Goal: Task Accomplishment & Management: Manage account settings

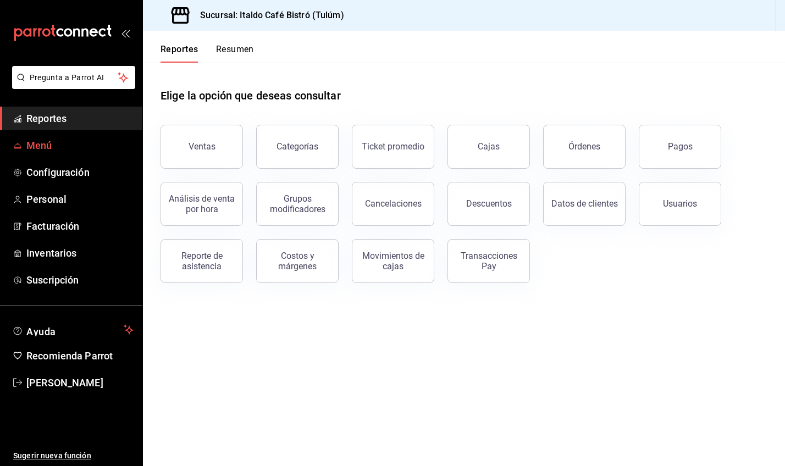
click at [48, 152] on span "Menú" at bounding box center [79, 145] width 107 height 15
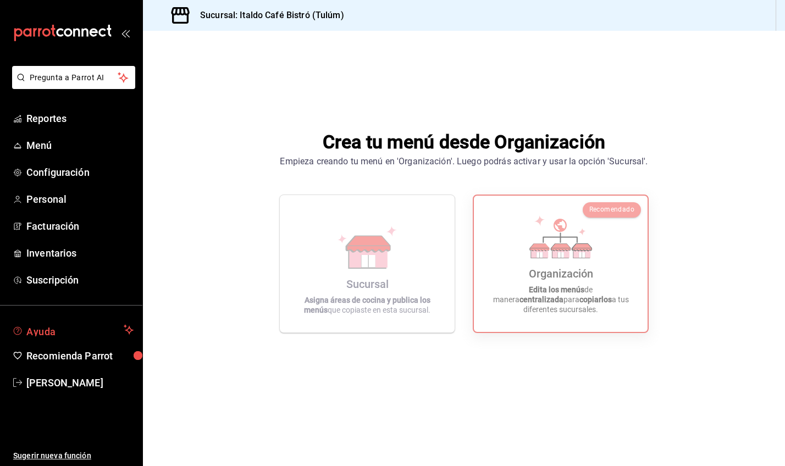
click at [37, 337] on button "Ayuda" at bounding box center [71, 330] width 142 height 22
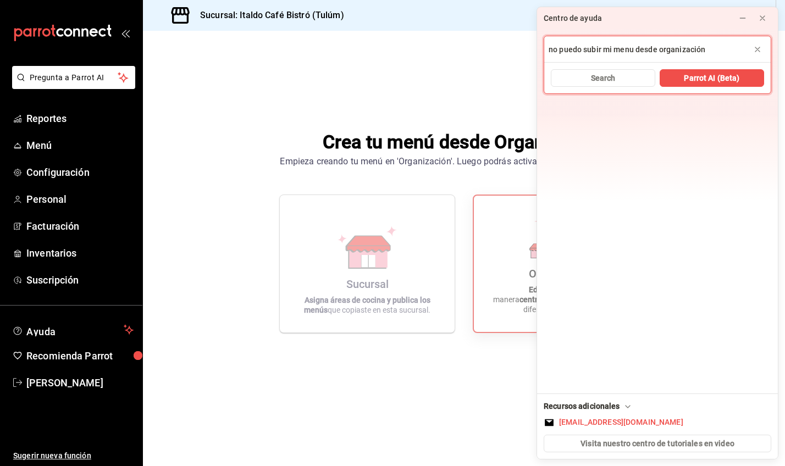
type input "no puedo subir mi menu desde organización"
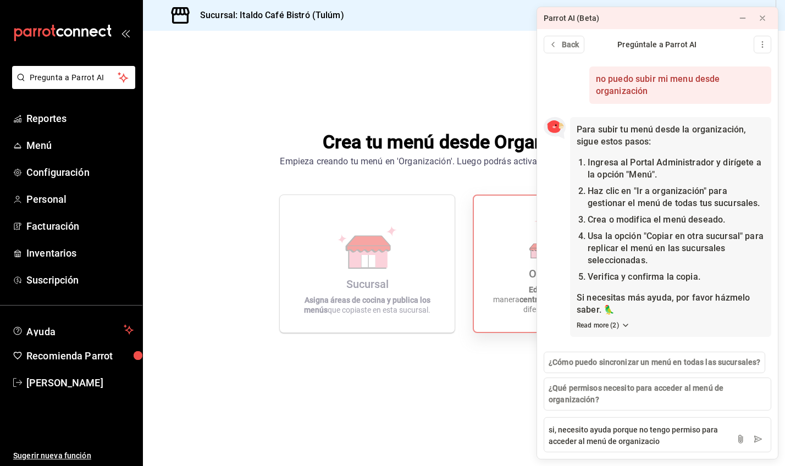
type textarea "si, necesito ayuda porque no tengo permiso para acceder al menú de organizacion"
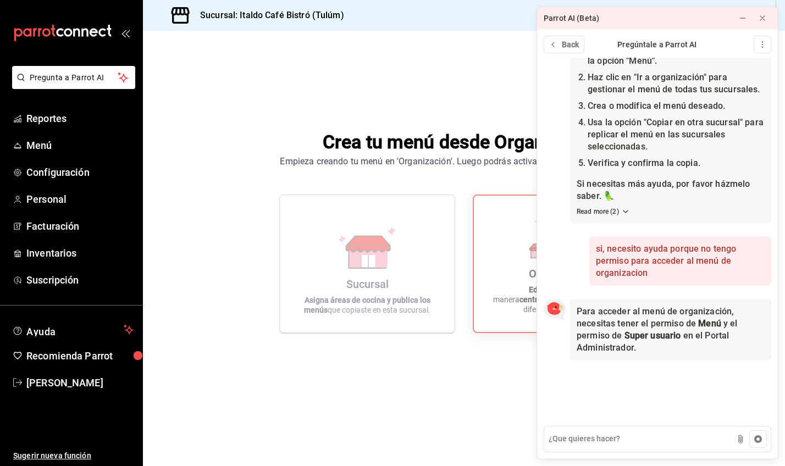
scroll to position [114, 0]
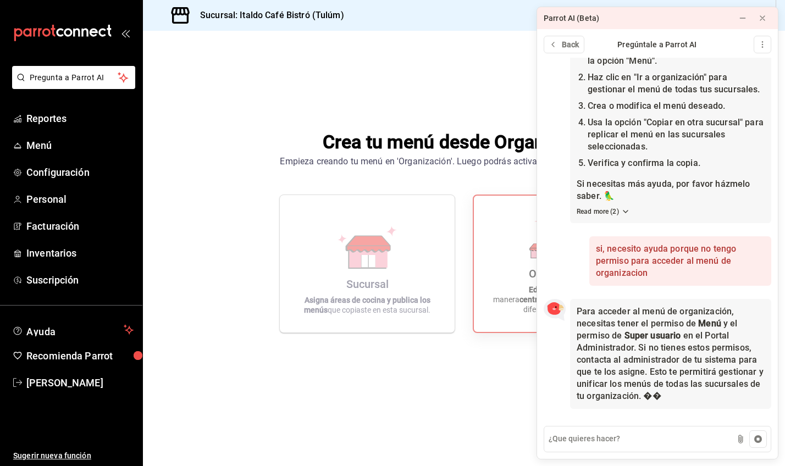
click at [264, 332] on div "Crea tu menú desde Organización Empieza creando tu menú en 'Organización'. Lueg…" at bounding box center [464, 231] width 642 height 400
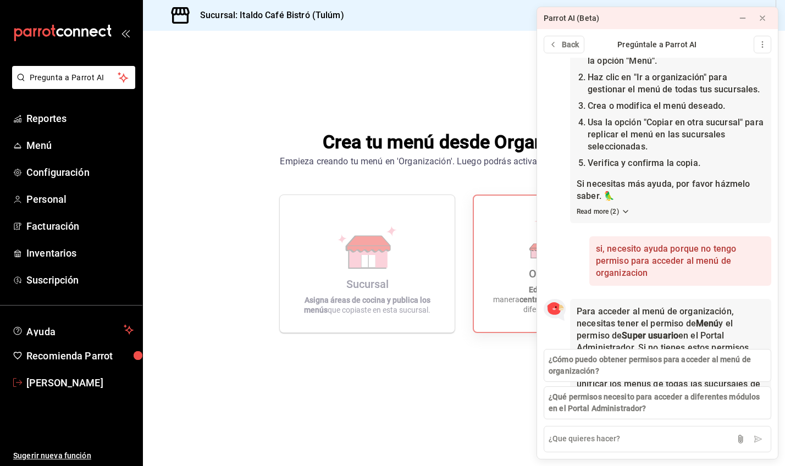
scroll to position [198, 0]
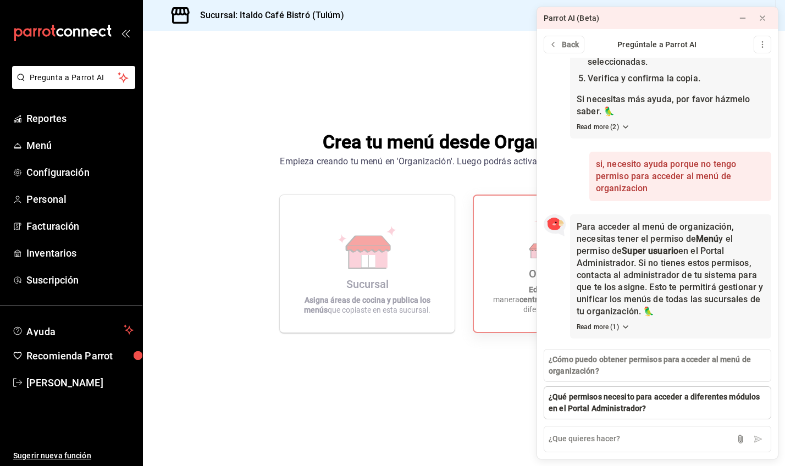
click at [623, 408] on span "¿Qué permisos necesito para acceder a diferentes módulos en el Portal Administr…" at bounding box center [657, 402] width 218 height 23
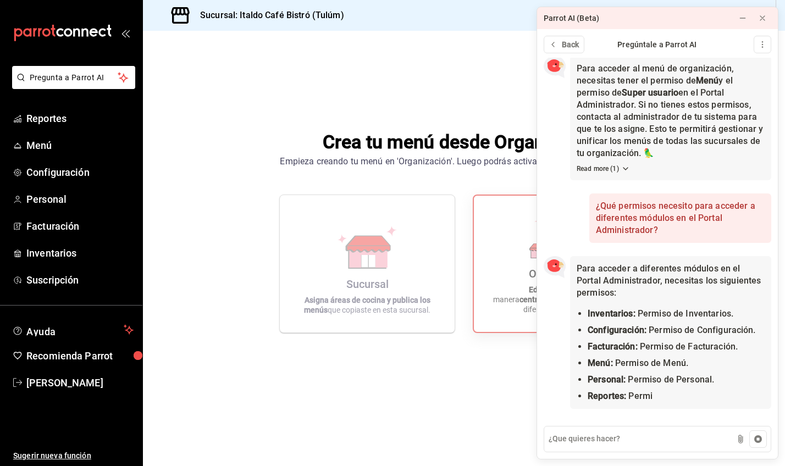
scroll to position [359, 0]
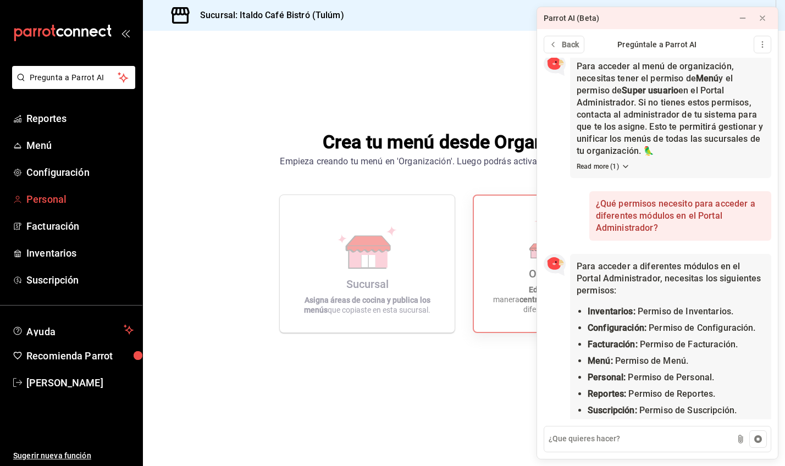
click at [59, 192] on span "Personal" at bounding box center [79, 199] width 107 height 15
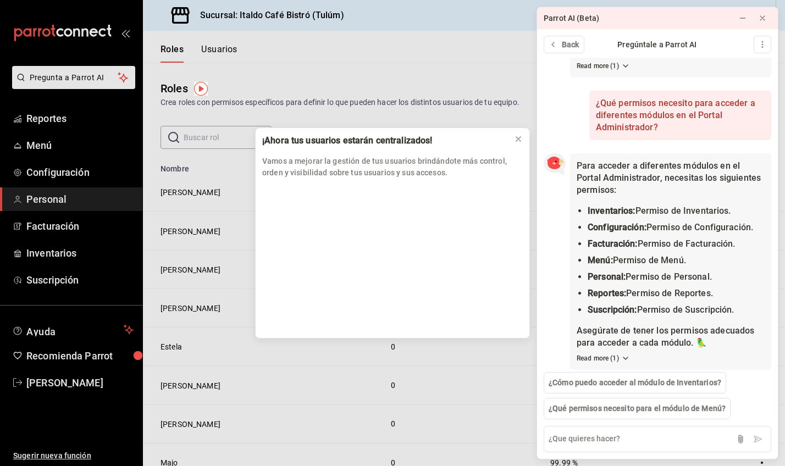
scroll to position [468, 0]
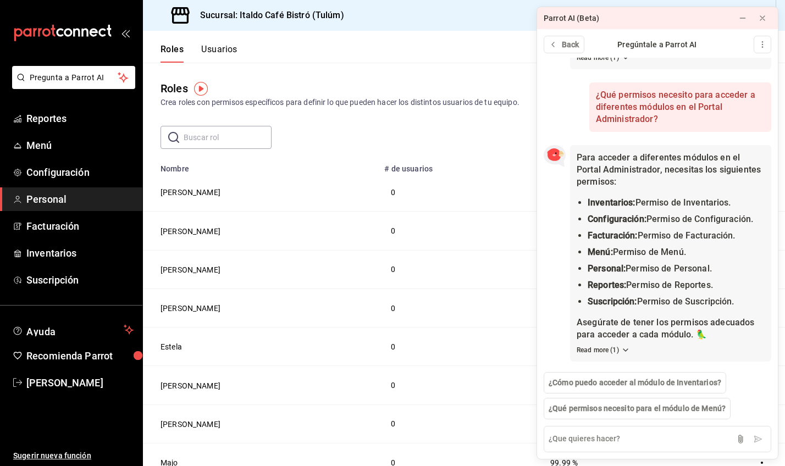
click at [517, 141] on div "​ ​ Agregar rol" at bounding box center [464, 137] width 642 height 23
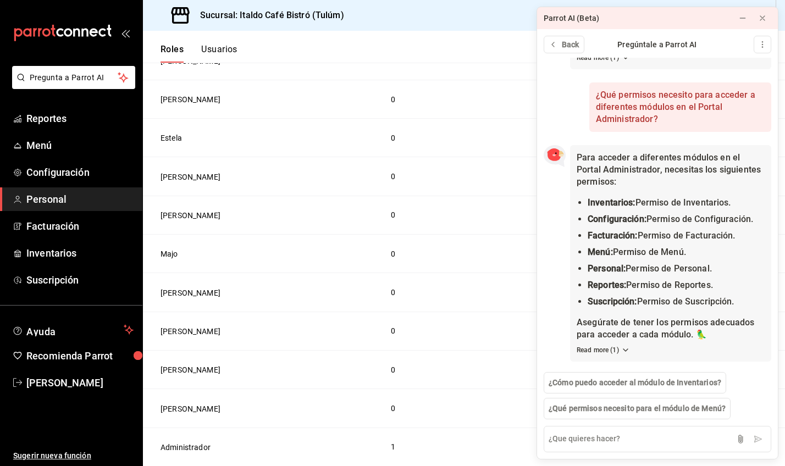
scroll to position [200, 0]
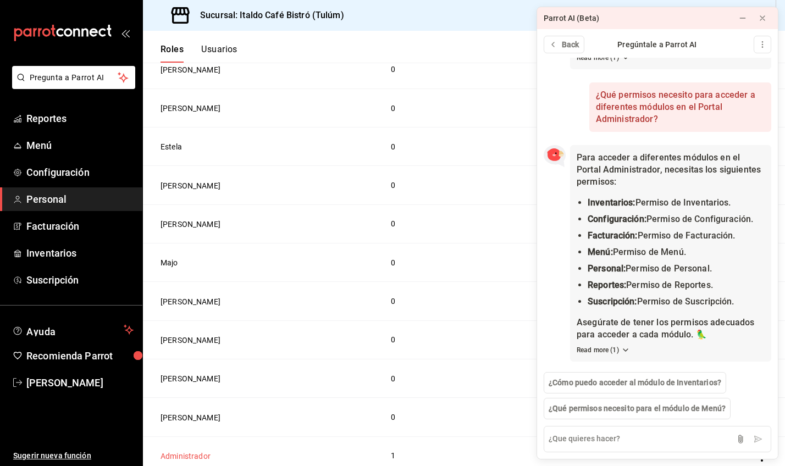
click at [180, 457] on button "Administrador" at bounding box center [185, 456] width 50 height 11
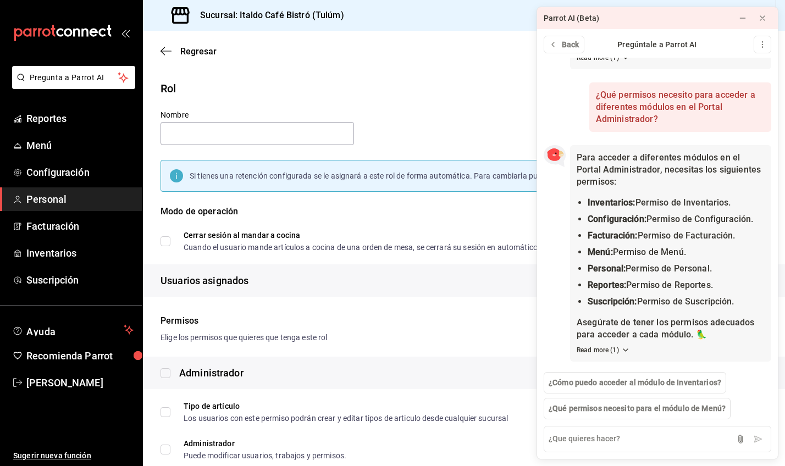
type input "Administrador"
checkbox input "true"
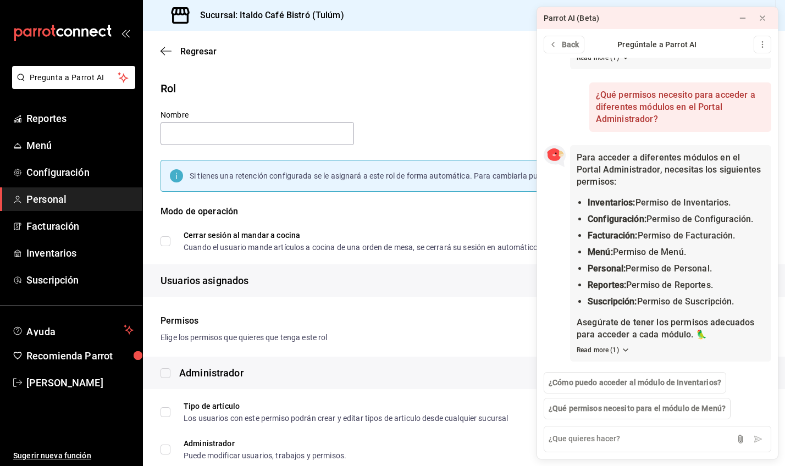
checkbox input "true"
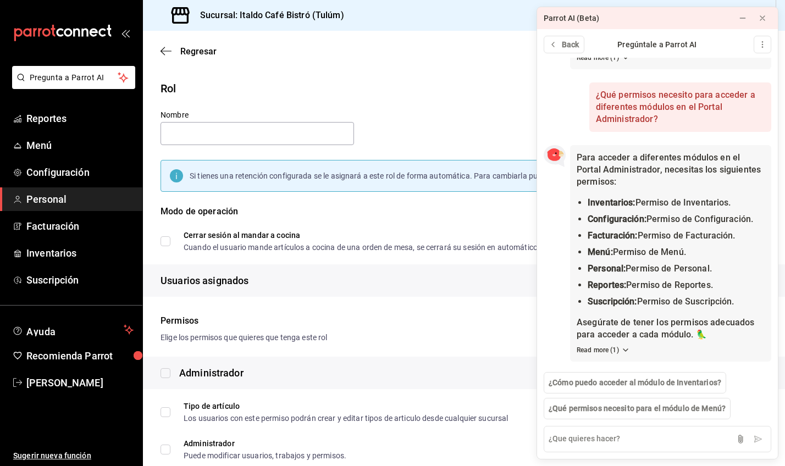
checkbox input "true"
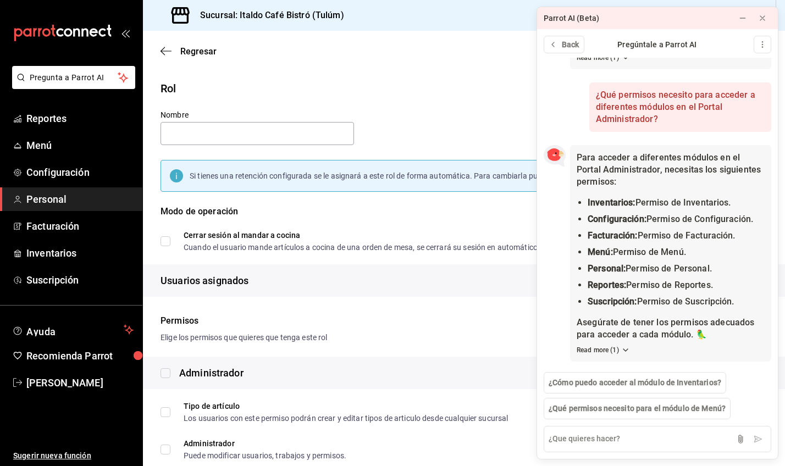
checkbox input "true"
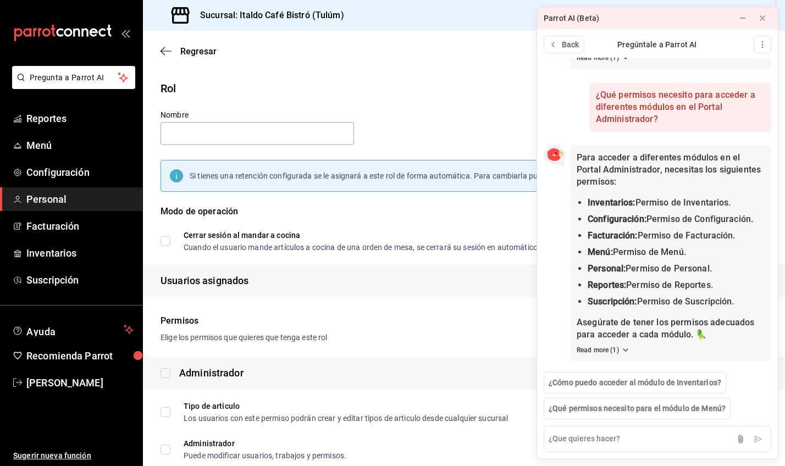
checkbox input "true"
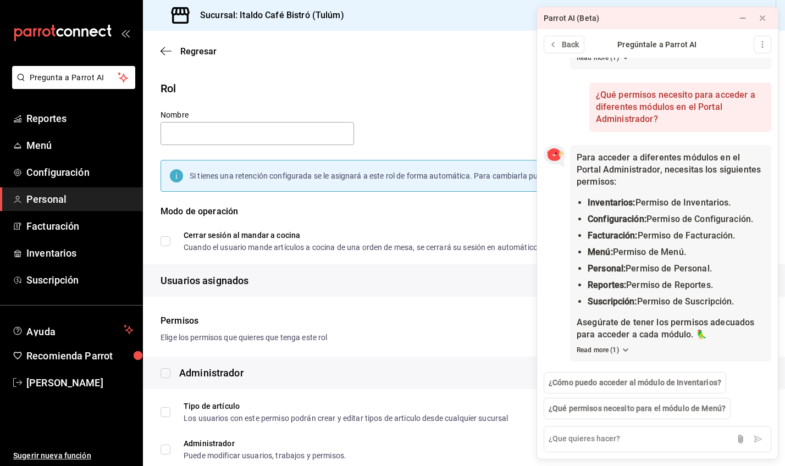
checkbox input "true"
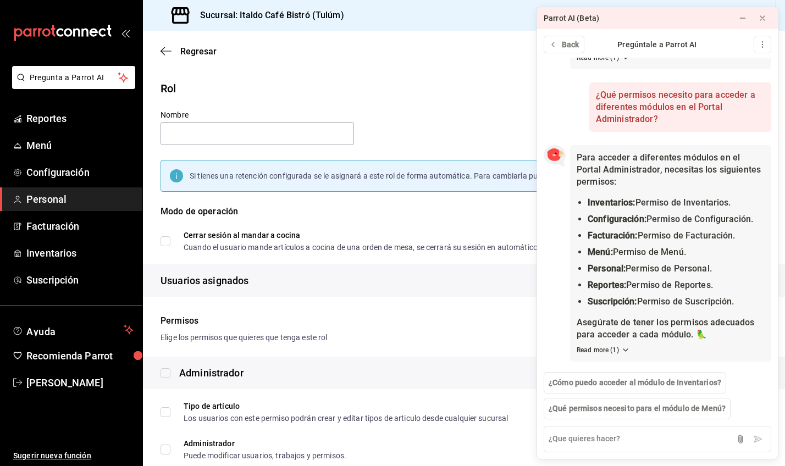
checkbox input "true"
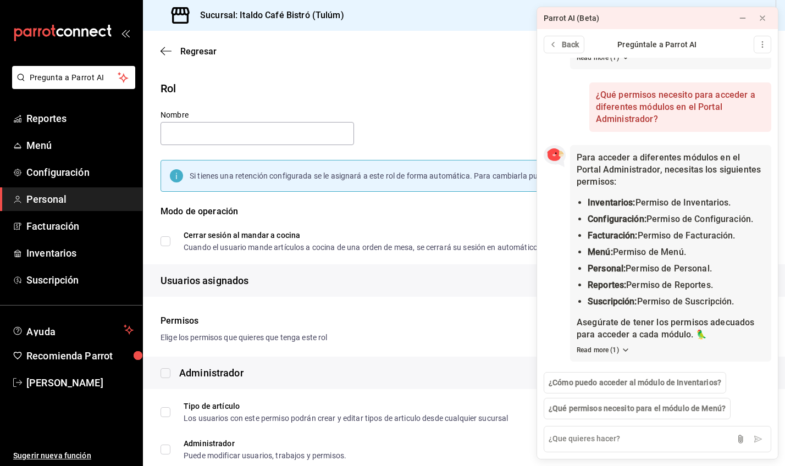
checkbox input "true"
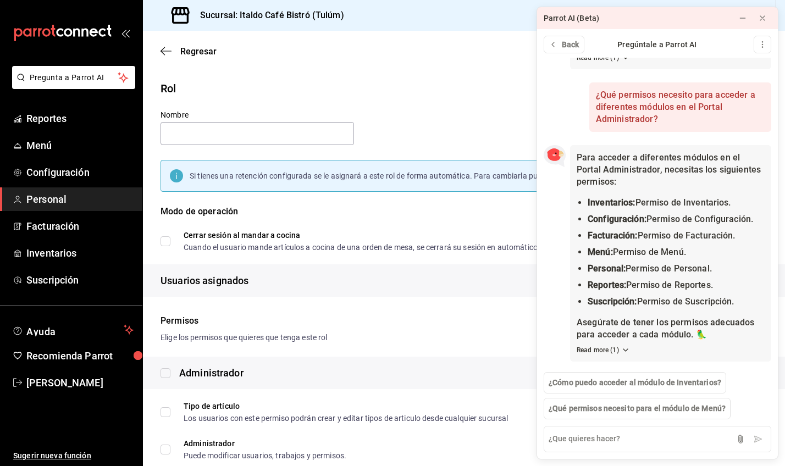
checkbox input "true"
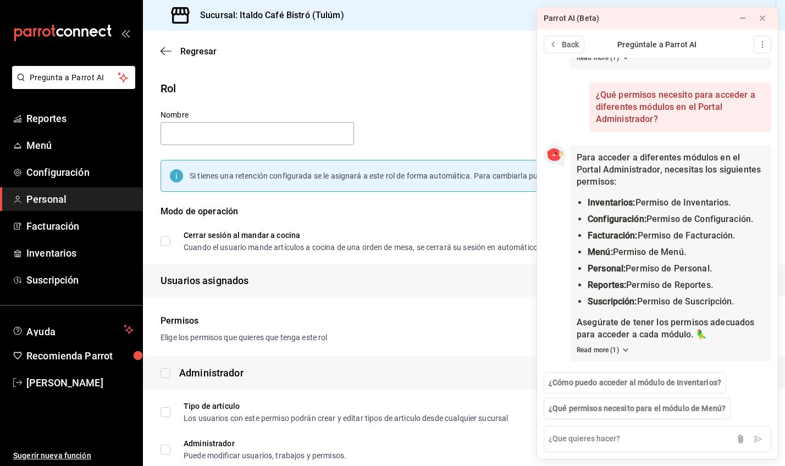
checkbox input "true"
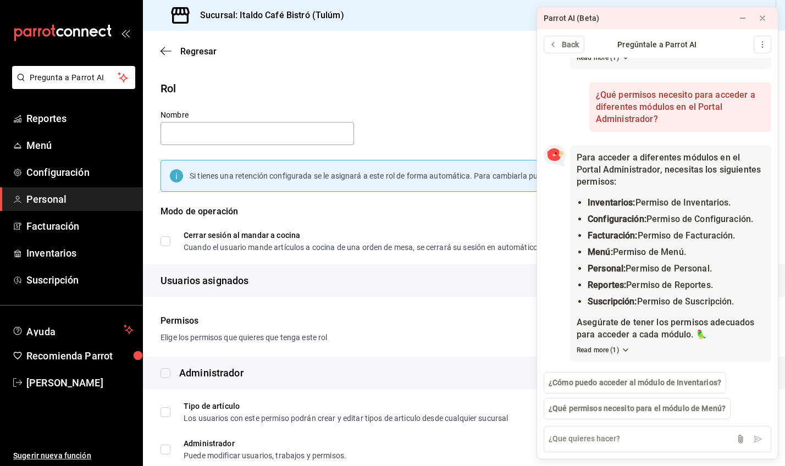
checkbox input "true"
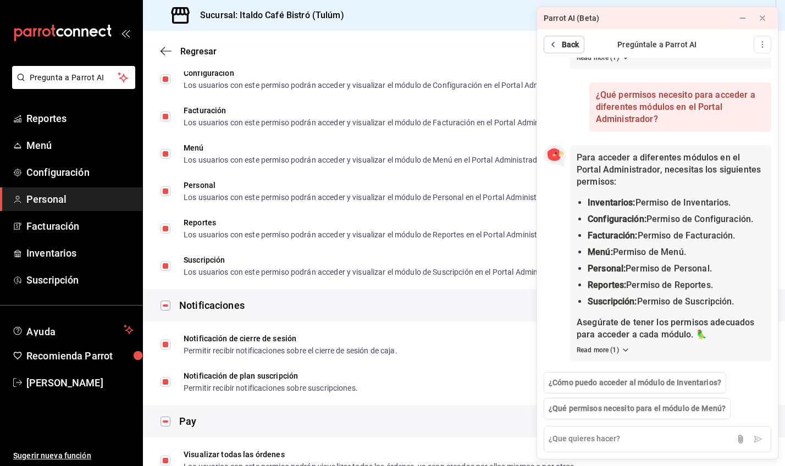
click at [576, 48] on span "Back" at bounding box center [571, 45] width 18 height 12
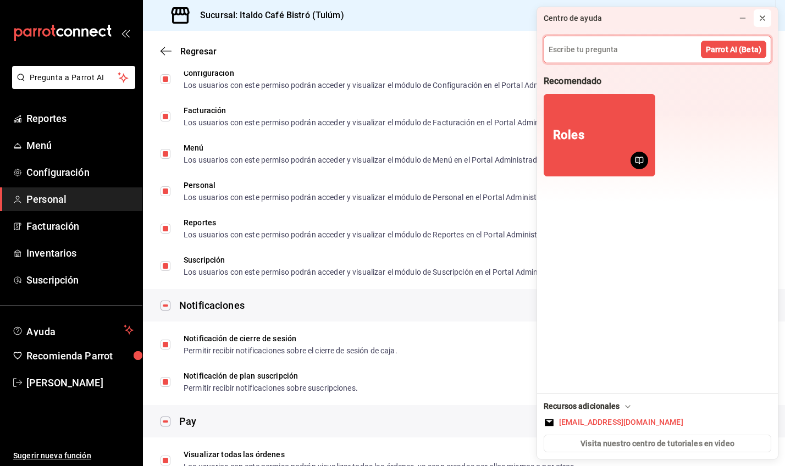
click at [764, 16] on icon at bounding box center [762, 18] width 9 height 9
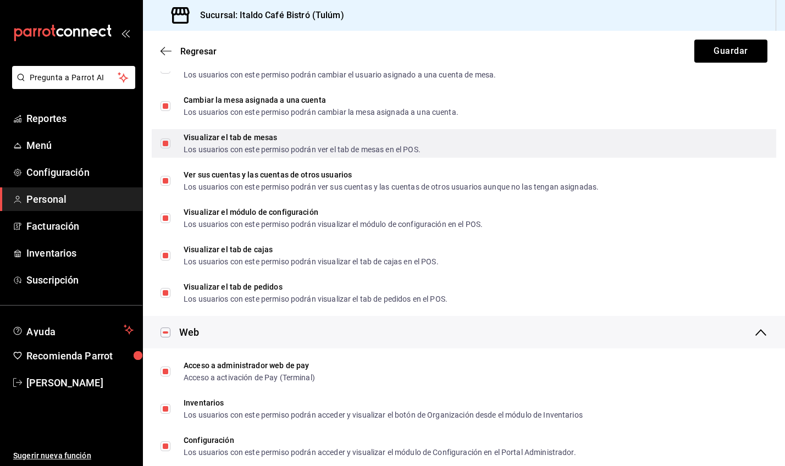
scroll to position [440, 0]
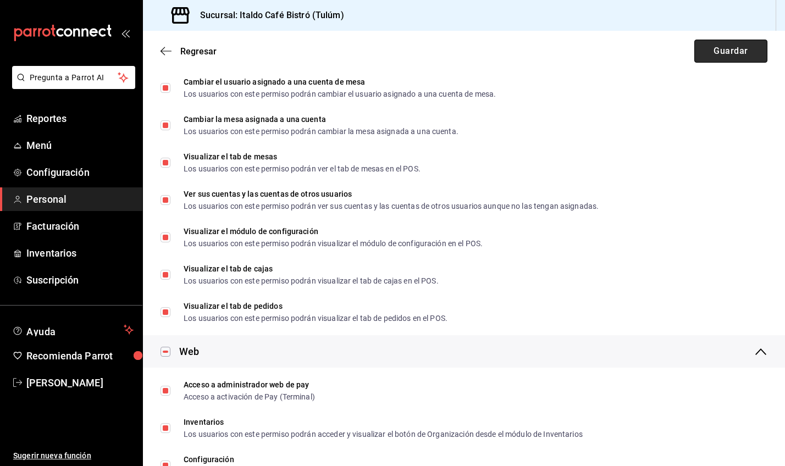
click at [729, 56] on button "Guardar" at bounding box center [730, 51] width 73 height 23
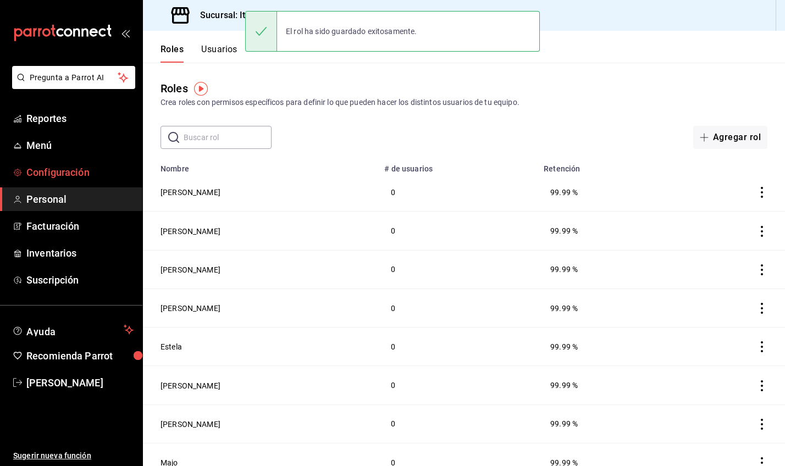
click at [56, 176] on span "Configuración" at bounding box center [79, 172] width 107 height 15
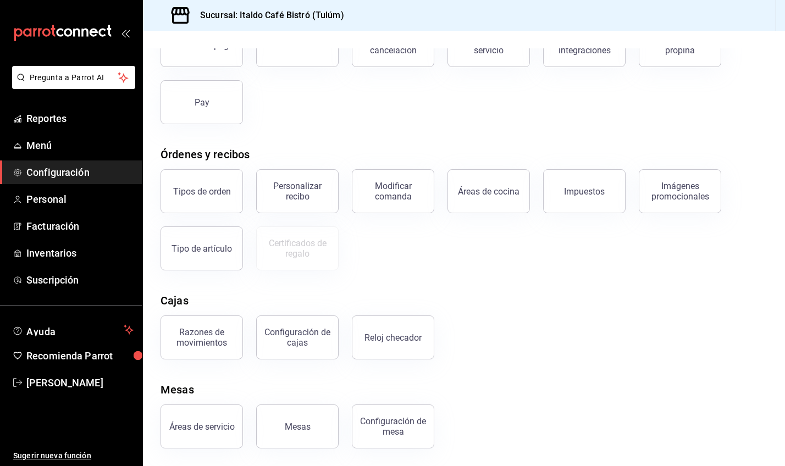
scroll to position [91, 0]
click at [417, 436] on div "Configuración de mesa" at bounding box center [393, 426] width 68 height 21
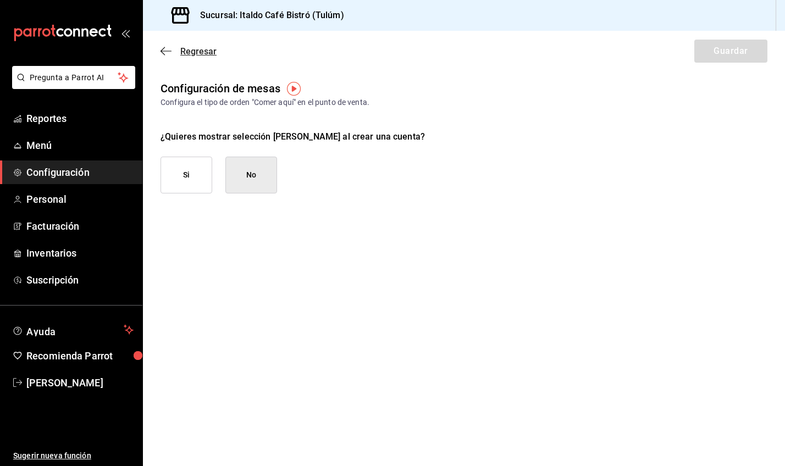
click at [163, 46] on icon "button" at bounding box center [165, 51] width 11 height 10
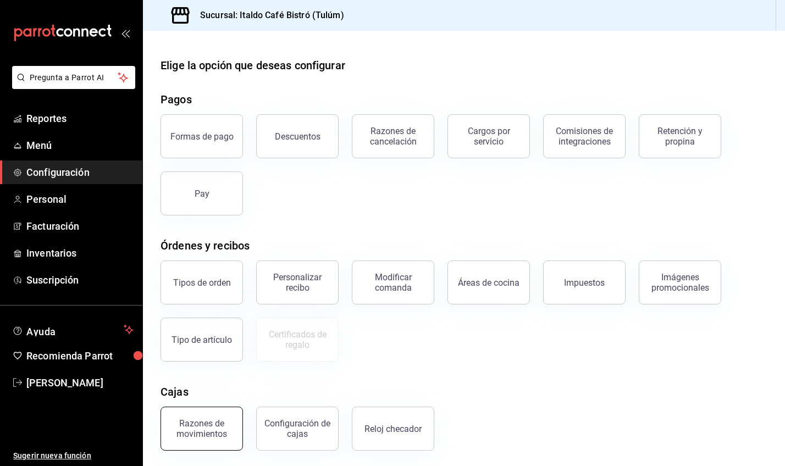
click at [232, 429] on div "Razones de movimientos" at bounding box center [202, 428] width 68 height 21
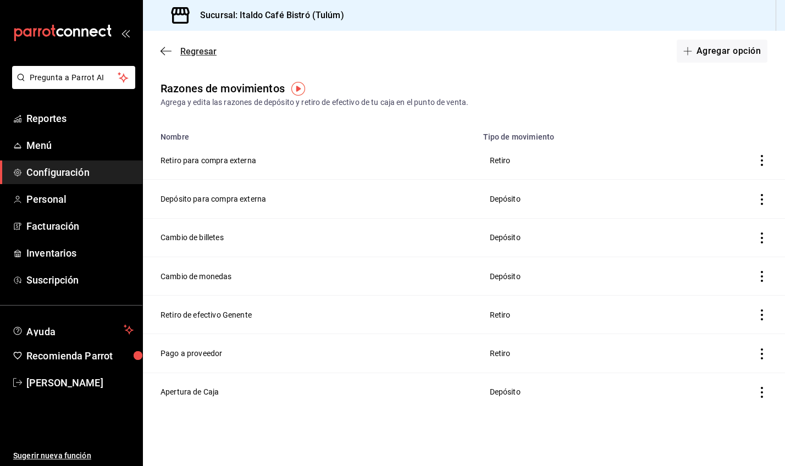
click at [165, 52] on icon "button" at bounding box center [165, 51] width 11 height 10
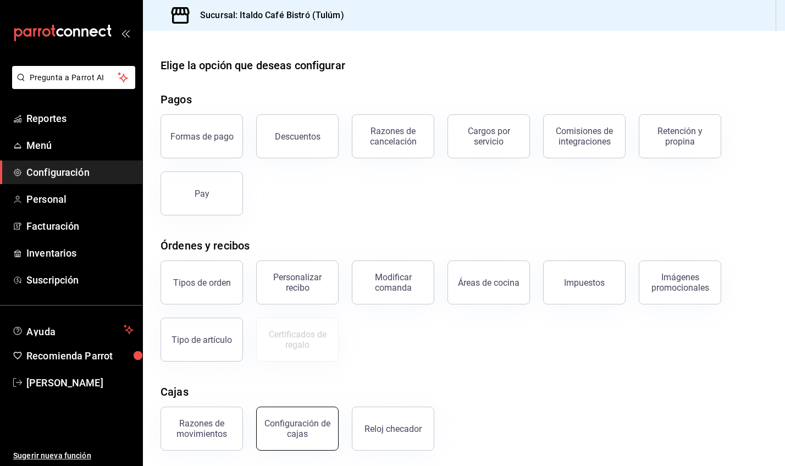
click at [282, 414] on button "Configuración de cajas" at bounding box center [297, 429] width 82 height 44
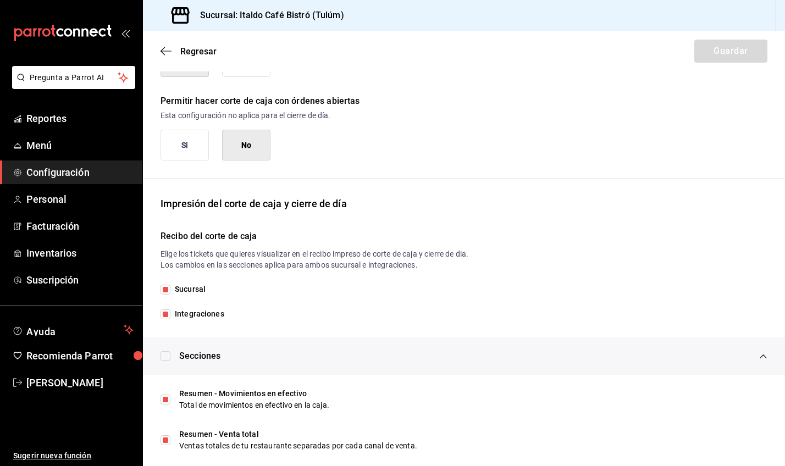
scroll to position [60, 0]
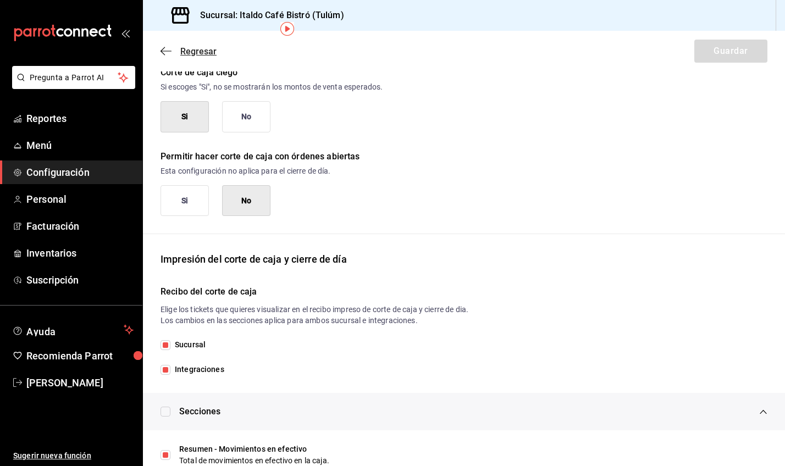
click at [167, 51] on icon "button" at bounding box center [165, 51] width 11 height 10
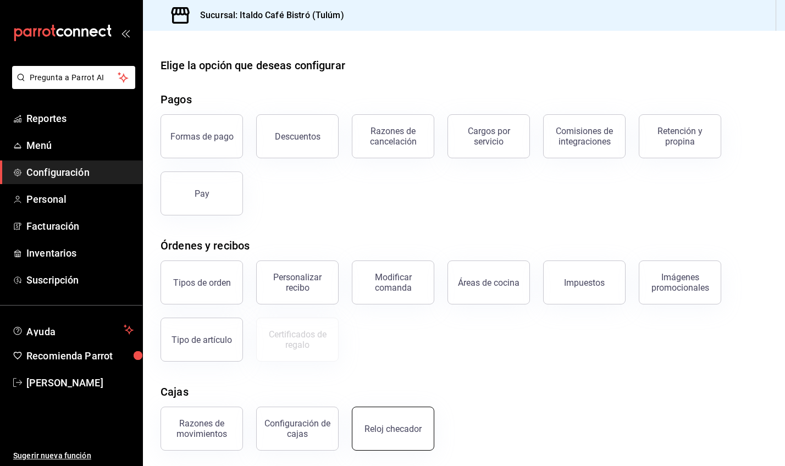
click at [391, 437] on button "Reloj checador" at bounding box center [393, 429] width 82 height 44
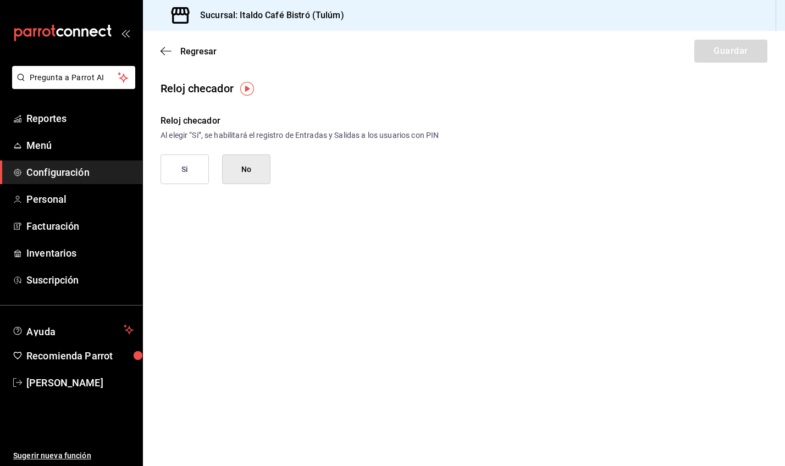
click at [241, 174] on button "No" at bounding box center [246, 169] width 48 height 30
click at [170, 51] on icon "button" at bounding box center [165, 51] width 11 height 1
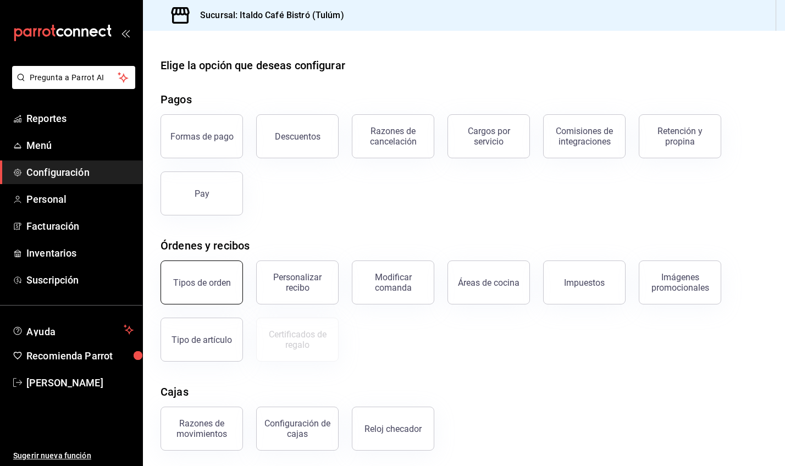
click at [223, 285] on div "Tipos de orden" at bounding box center [202, 282] width 58 height 10
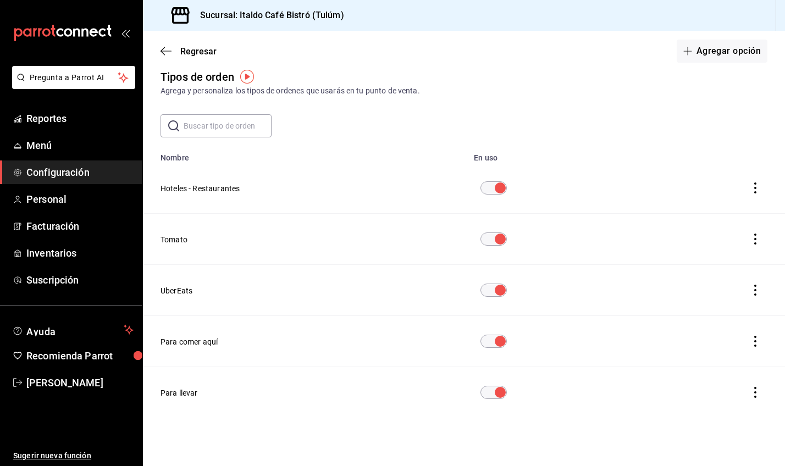
scroll to position [12, 0]
click at [166, 48] on icon "button" at bounding box center [165, 51] width 11 height 10
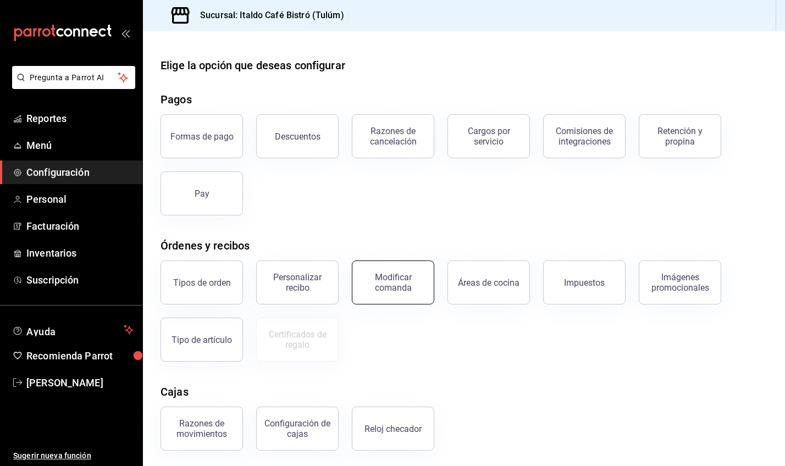
click at [389, 301] on button "Modificar comanda" at bounding box center [393, 282] width 82 height 44
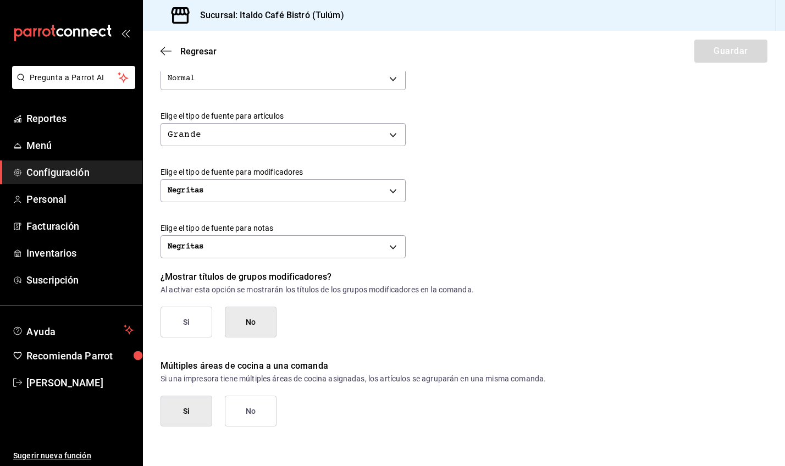
scroll to position [412, 0]
click at [48, 135] on link "Menú" at bounding box center [71, 146] width 142 height 24
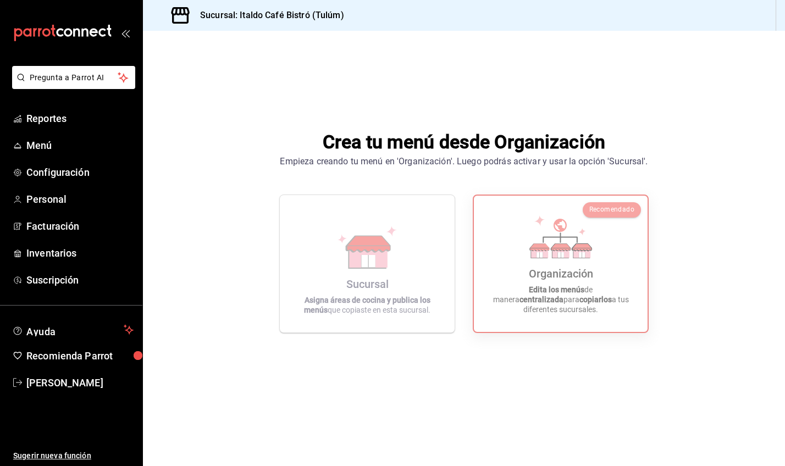
click at [315, 20] on h3 "Sucursal: Italdo Café Bistró (Tulúm)" at bounding box center [267, 15] width 153 height 13
click at [182, 24] on icon at bounding box center [180, 15] width 18 height 16
click at [46, 228] on span "Facturación" at bounding box center [79, 226] width 107 height 15
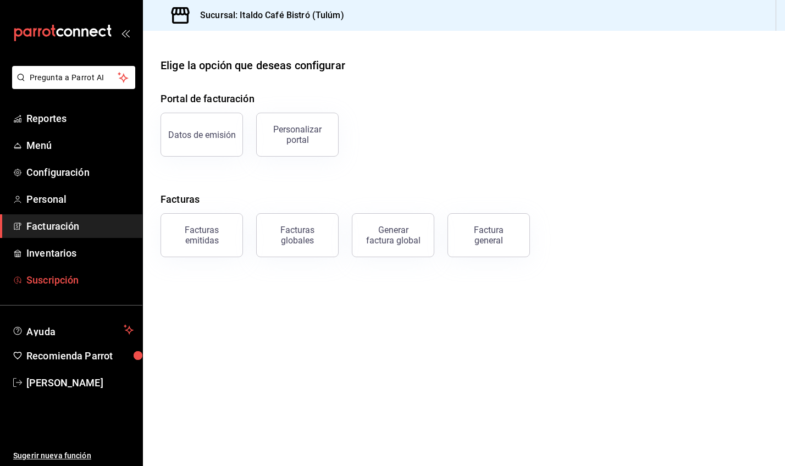
click at [57, 280] on span "Suscripción" at bounding box center [79, 280] width 107 height 15
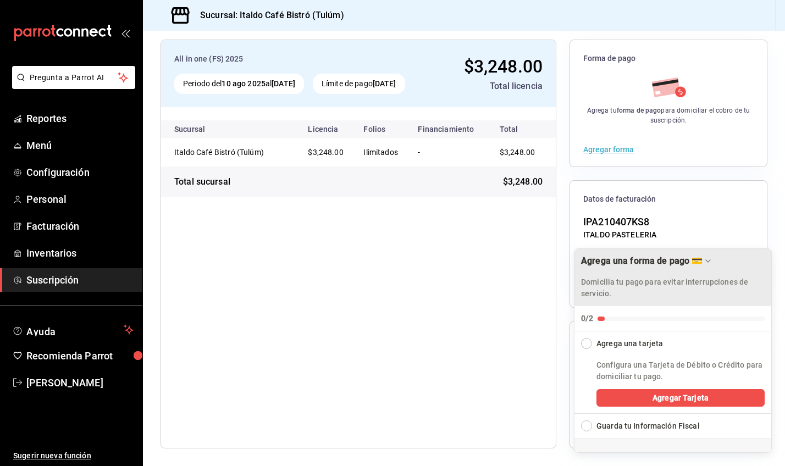
click at [713, 258] on div "Drag to move checklist" at bounding box center [707, 261] width 11 height 11
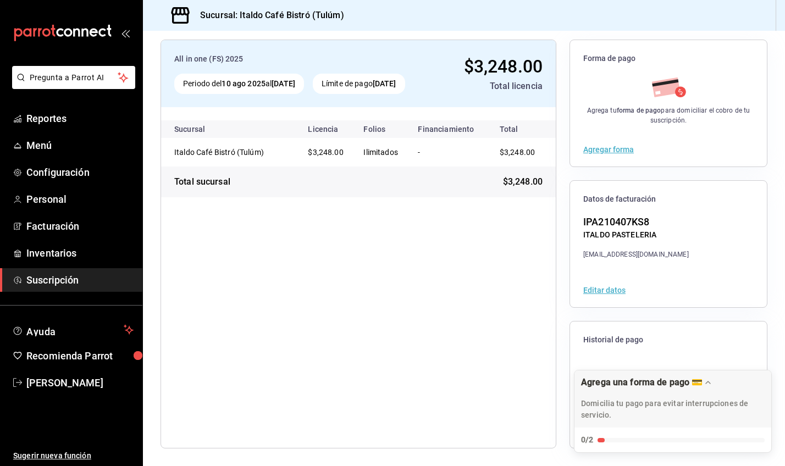
scroll to position [54, 0]
click at [66, 250] on span "Inventarios" at bounding box center [79, 253] width 107 height 15
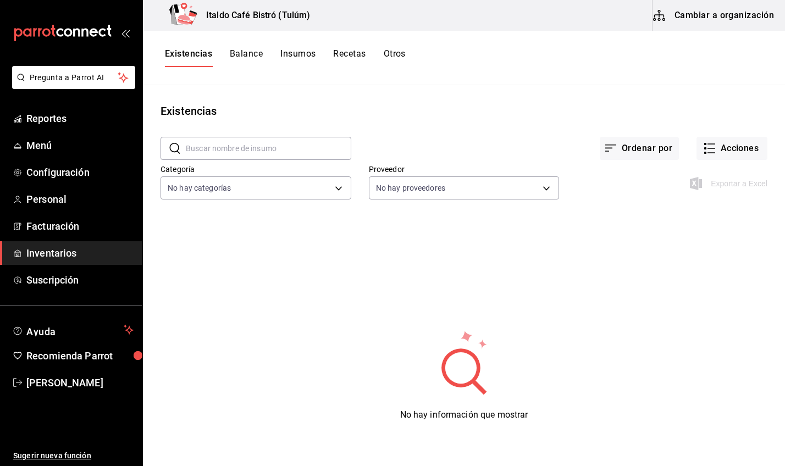
click at [696, 21] on button "Cambiar a organización" at bounding box center [714, 15] width 124 height 31
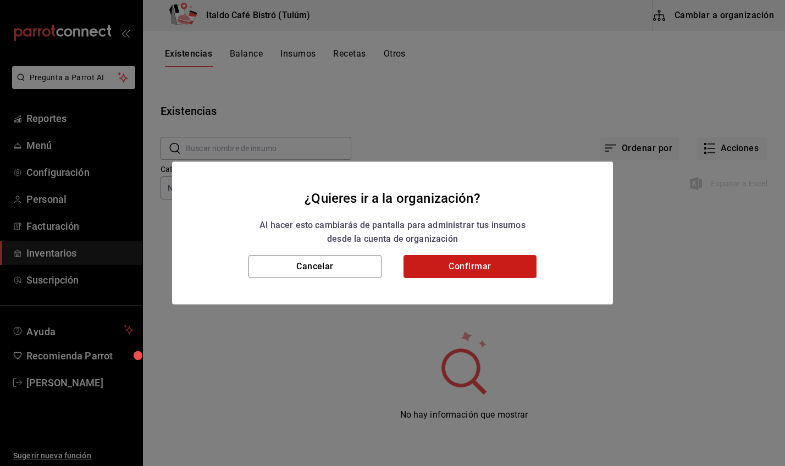
click at [451, 265] on button "Confirmar" at bounding box center [469, 266] width 133 height 23
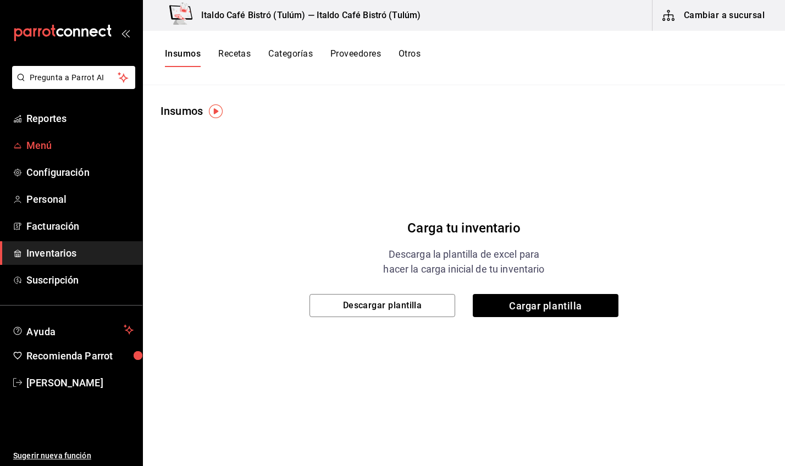
click at [54, 153] on link "Menú" at bounding box center [71, 146] width 142 height 24
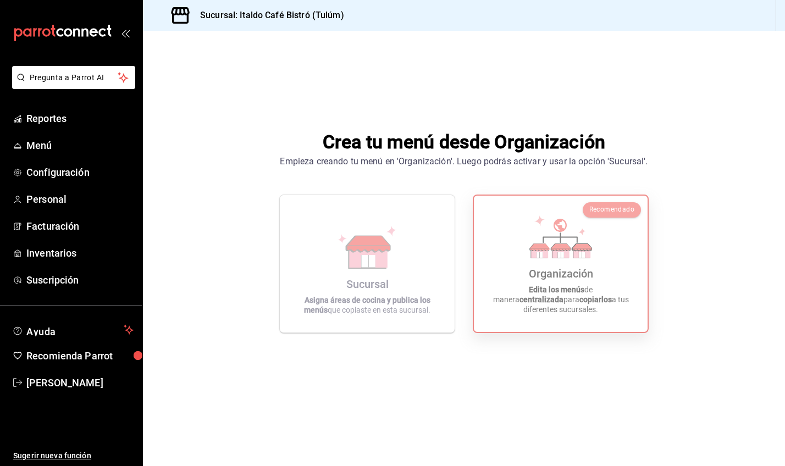
click at [573, 251] on icon at bounding box center [581, 247] width 19 height 7
click at [51, 259] on span "Inventarios" at bounding box center [79, 253] width 107 height 15
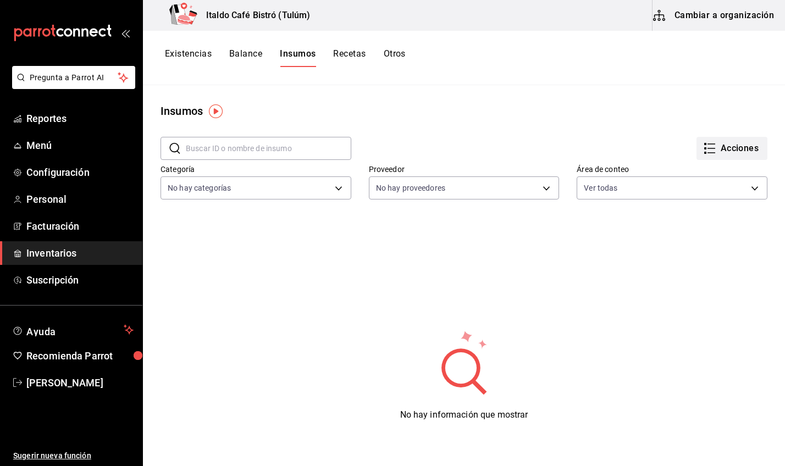
click at [696, 153] on button "Acciones" at bounding box center [731, 148] width 71 height 23
click at [680, 140] on div "Importar lista de insumos" at bounding box center [706, 135] width 88 height 12
click at [0, 0] on input "Importar lista de insumos" at bounding box center [0, 0] width 0 height 0
click at [694, 168] on li "Exportar lista de insumos" at bounding box center [706, 162] width 115 height 26
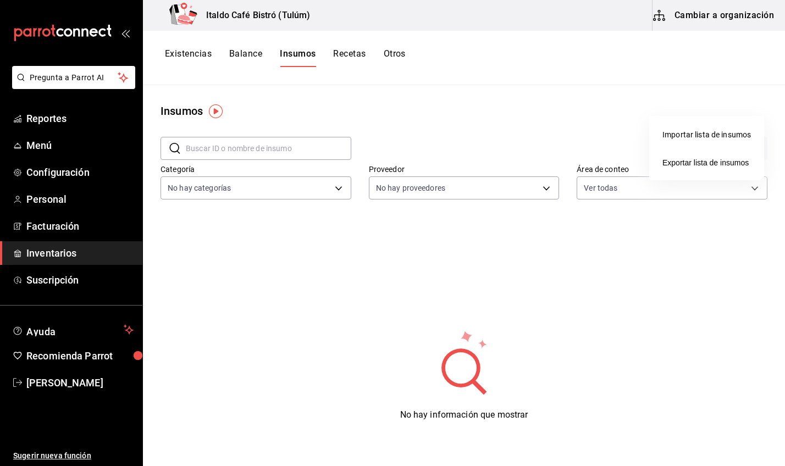
click at [270, 170] on div at bounding box center [392, 233] width 785 height 466
click at [270, 182] on body "Pregunta a Parrot AI Reportes Menú Configuración Personal Facturación Inventari…" at bounding box center [392, 229] width 785 height 458
click at [325, 185] on body "Pregunta a Parrot AI Reportes Menú Configuración Personal Facturación Inventari…" at bounding box center [392, 229] width 785 height 458
click at [173, 229] on input "checkbox" at bounding box center [175, 228] width 10 height 10
click at [176, 229] on input "checkbox" at bounding box center [175, 228] width 10 height 10
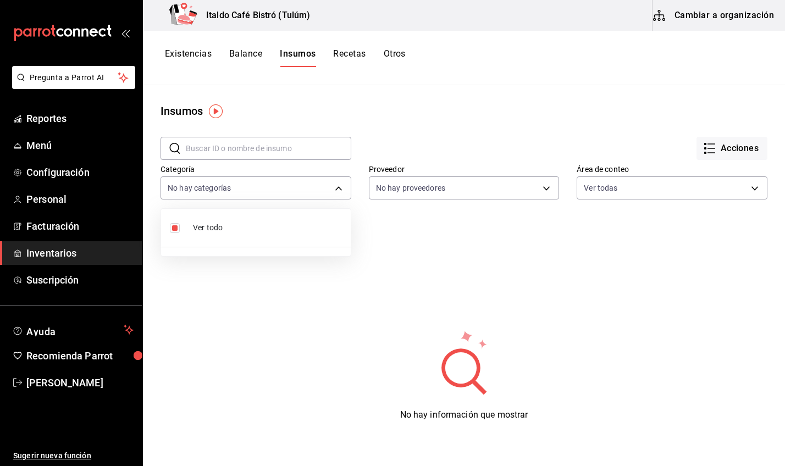
checkbox input "true"
click at [430, 193] on div at bounding box center [392, 233] width 785 height 466
click at [333, 52] on div "Existencias Balance Insumos Recetas Otros" at bounding box center [285, 57] width 241 height 19
click at [195, 55] on button "Existencias" at bounding box center [188, 57] width 47 height 19
